Goal: Task Accomplishment & Management: Manage account settings

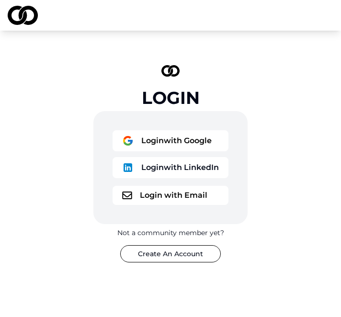
click at [202, 194] on button "Login with Email" at bounding box center [170, 195] width 116 height 19
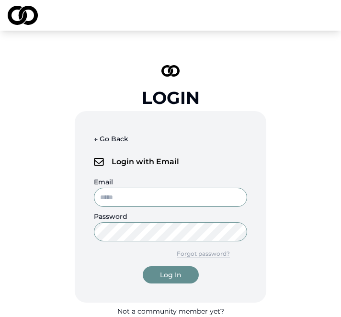
click at [202, 194] on input "Email" at bounding box center [170, 197] width 153 height 19
type input "**********"
click at [116, 142] on button "← Go Back" at bounding box center [111, 138] width 34 height 17
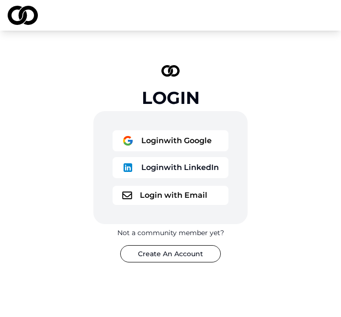
click at [152, 133] on button "Login with Google" at bounding box center [170, 140] width 116 height 21
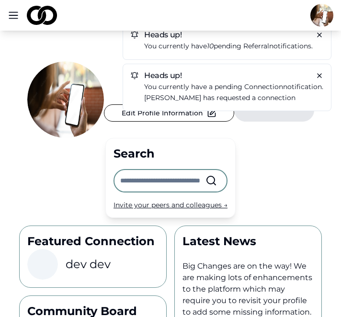
click at [319, 15] on html "Heads up! You currently have 10 pending referral notifications. Heads up! You c…" at bounding box center [170, 158] width 341 height 317
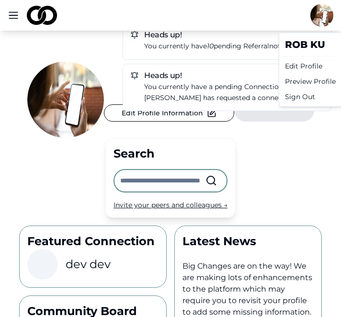
drag, startPoint x: 299, startPoint y: 59, endPoint x: 297, endPoint y: 77, distance: 17.3
click at [297, 77] on div "rob ku Edit Profile Preview Profile Sign Out" at bounding box center [310, 70] width 63 height 74
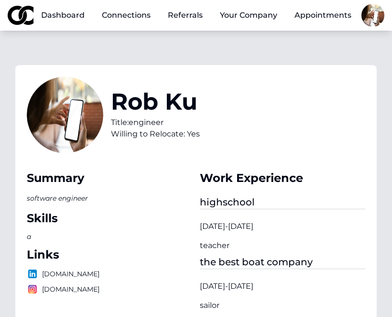
click at [240, 14] on button "Your Company" at bounding box center [249, 15] width 73 height 19
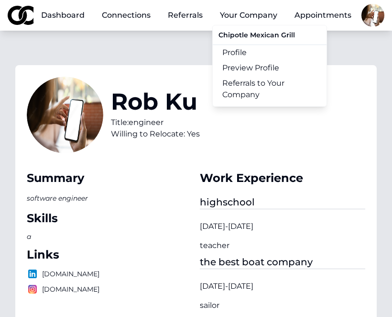
click at [236, 65] on link "Preview Profile" at bounding box center [270, 67] width 114 height 15
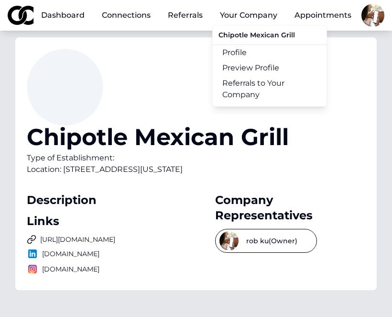
scroll to position [29, 0]
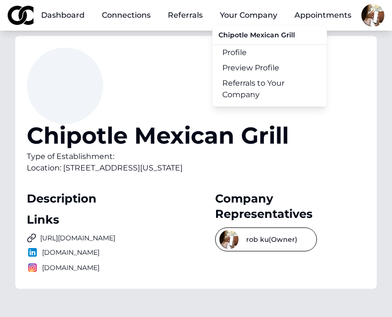
click at [238, 50] on link "Profile" at bounding box center [270, 52] width 114 height 15
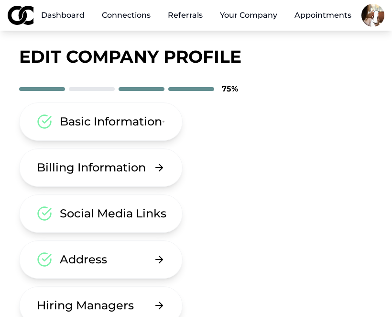
scroll to position [15, 0]
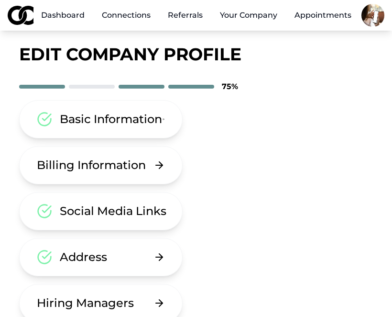
click at [113, 247] on button "Address" at bounding box center [101, 257] width 164 height 38
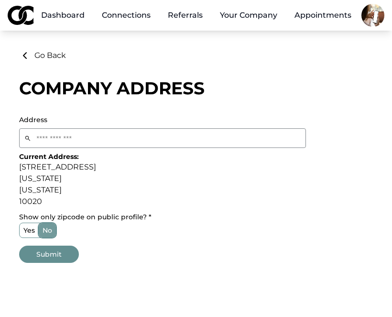
click at [34, 231] on label "yes" at bounding box center [29, 230] width 19 height 14
click at [27, 231] on button "yes" at bounding box center [23, 230] width 8 height 8
click at [39, 255] on button "Submit" at bounding box center [49, 254] width 60 height 17
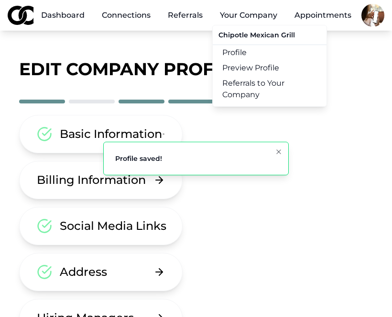
click at [242, 68] on link "Preview Profile" at bounding box center [270, 67] width 114 height 15
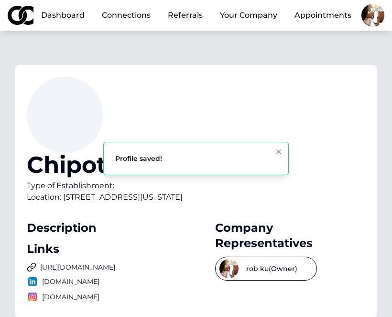
click at [280, 150] on icon "Notifications (F8)" at bounding box center [279, 152] width 8 height 8
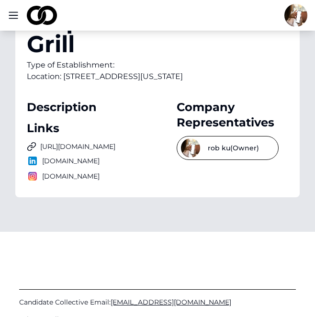
scroll to position [138, 0]
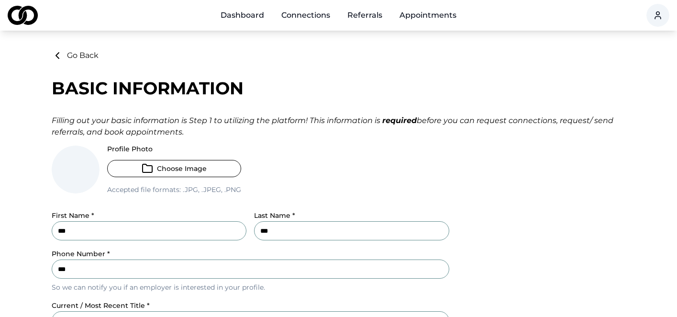
click at [74, 55] on button "Go Back" at bounding box center [75, 55] width 47 height 11
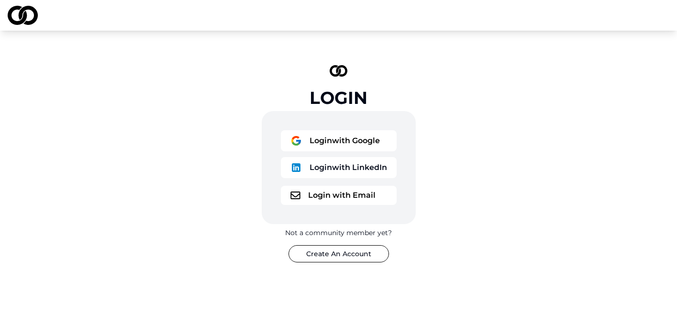
click at [329, 142] on button "Login with Google" at bounding box center [339, 140] width 116 height 21
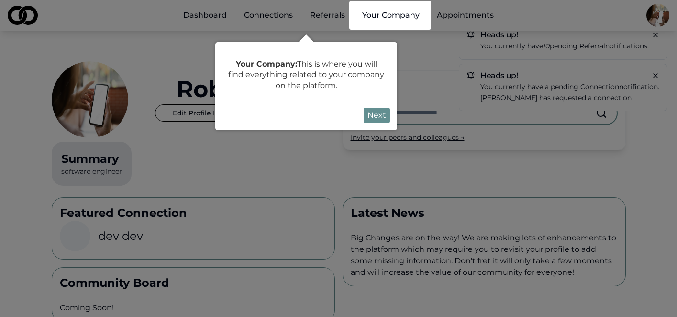
click at [422, 69] on div at bounding box center [338, 302] width 677 height 604
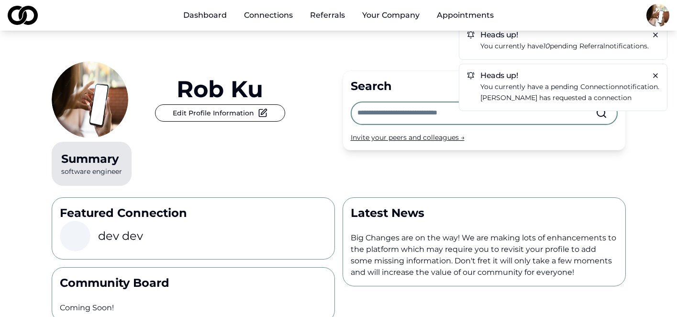
click at [382, 16] on button "Your Company" at bounding box center [391, 15] width 73 height 19
click at [388, 20] on button "Your Company" at bounding box center [391, 15] width 73 height 19
click at [403, 14] on button "Your Company" at bounding box center [391, 15] width 73 height 19
click at [402, 18] on button "Your Company" at bounding box center [391, 15] width 73 height 19
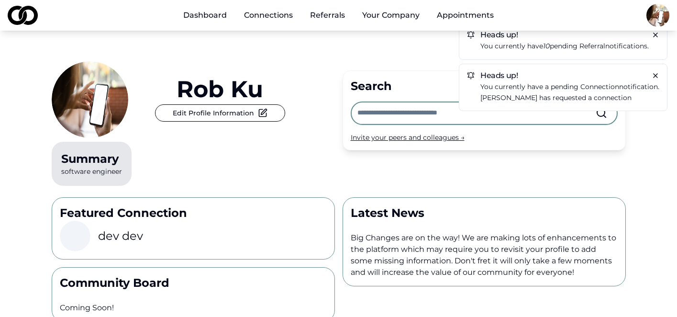
click at [402, 18] on button "Your Company" at bounding box center [391, 15] width 73 height 19
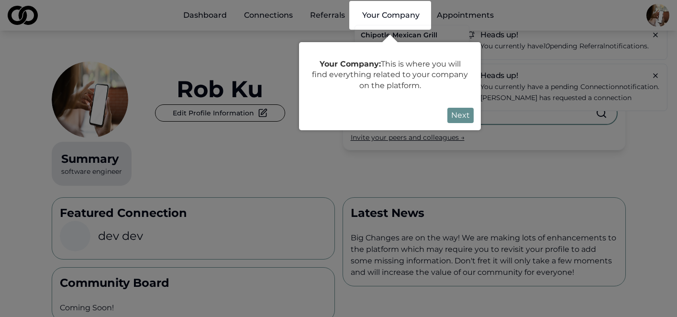
click at [291, 186] on div at bounding box center [338, 302] width 677 height 604
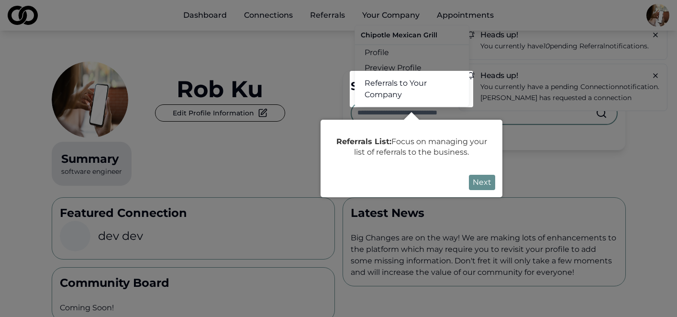
click at [337, 102] on div at bounding box center [338, 301] width 677 height 603
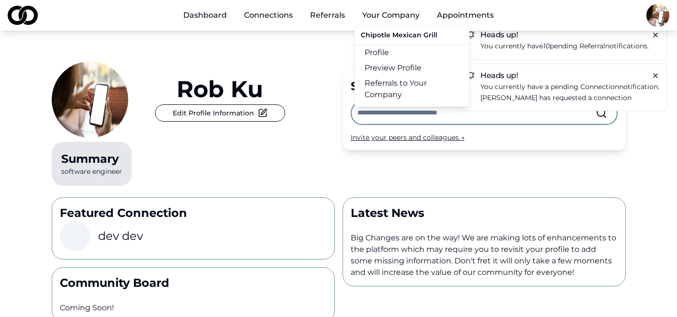
click at [385, 17] on button "Your Company" at bounding box center [391, 15] width 73 height 19
click at [376, 65] on link "Preview Profile" at bounding box center [412, 67] width 114 height 15
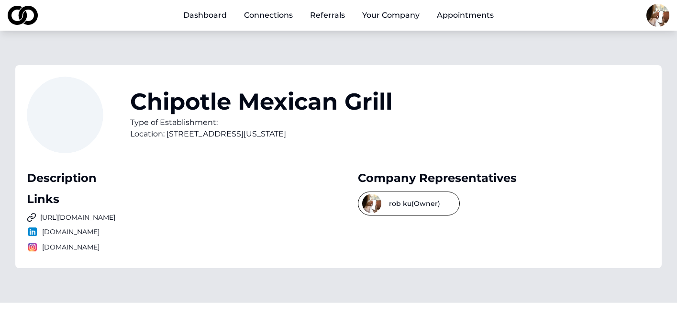
scroll to position [5, 0]
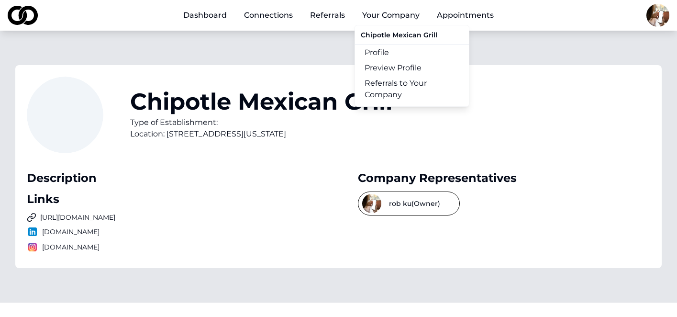
click at [381, 45] on link "Profile" at bounding box center [412, 52] width 114 height 15
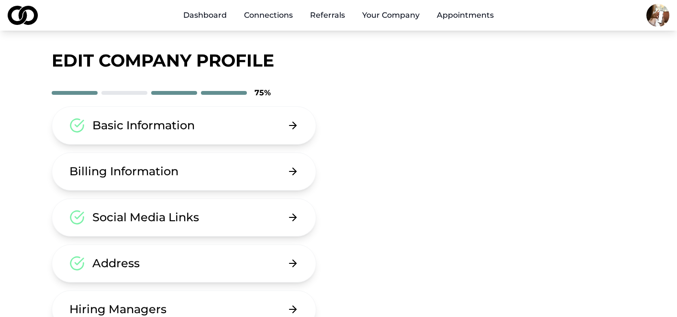
scroll to position [9, 0]
click at [219, 261] on button "Address" at bounding box center [184, 263] width 265 height 38
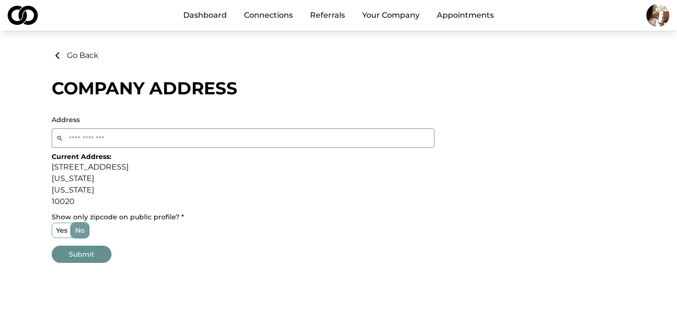
click at [62, 230] on label "yes" at bounding box center [61, 230] width 19 height 14
click at [59, 230] on button "yes" at bounding box center [56, 230] width 8 height 8
click at [68, 254] on button "Submit" at bounding box center [82, 254] width 60 height 17
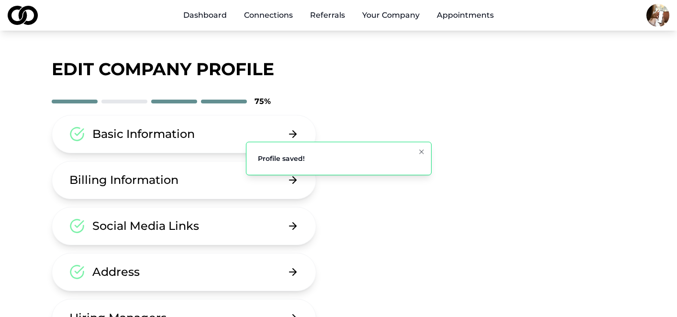
click at [210, 272] on button "Address" at bounding box center [184, 272] width 265 height 38
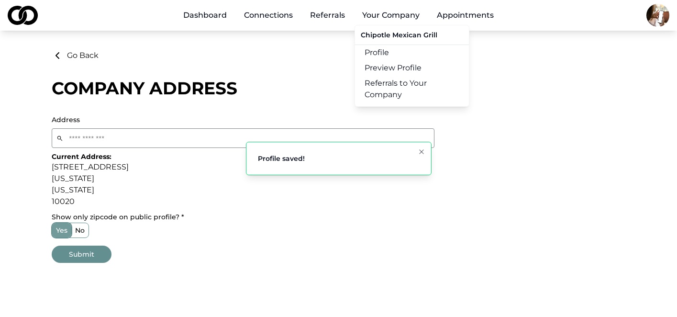
click at [370, 73] on link "Preview Profile" at bounding box center [412, 67] width 114 height 15
